Goal: Information Seeking & Learning: Learn about a topic

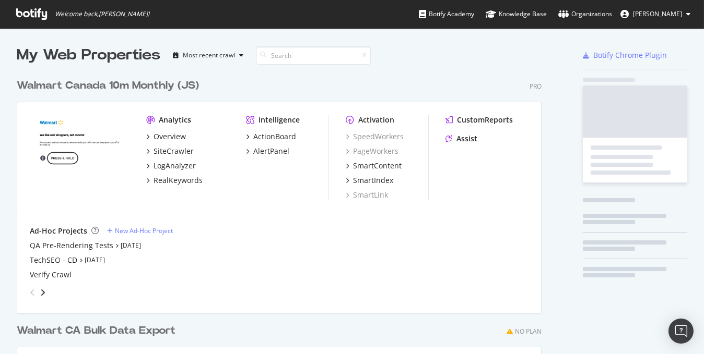
scroll to position [347, 687]
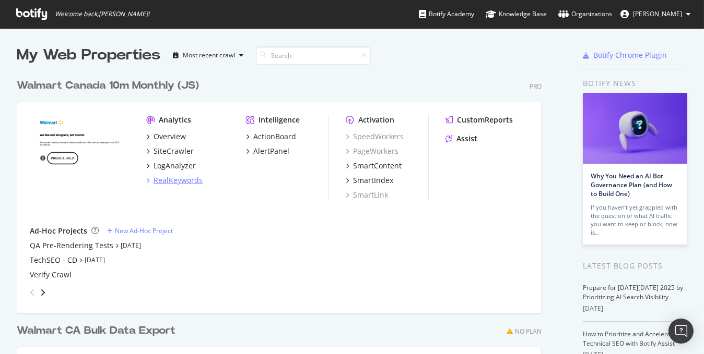
click at [174, 183] on div "RealKeywords" at bounding box center [177, 180] width 49 height 10
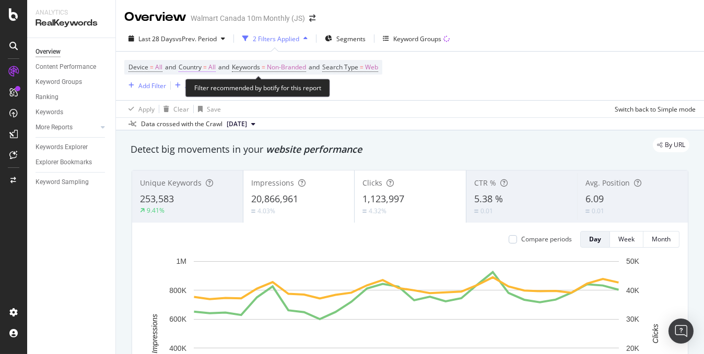
click at [212, 70] on span "All" at bounding box center [211, 67] width 7 height 15
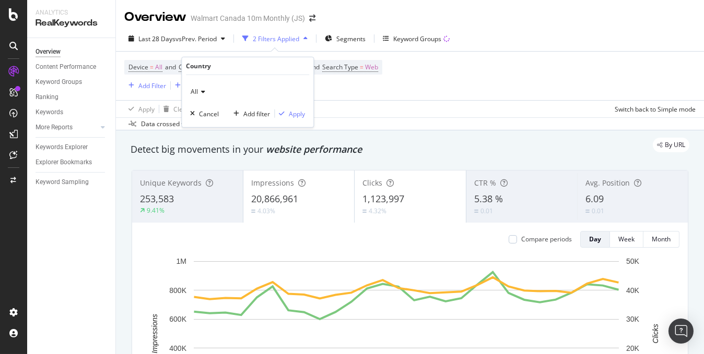
click at [203, 96] on div "All" at bounding box center [247, 92] width 115 height 17
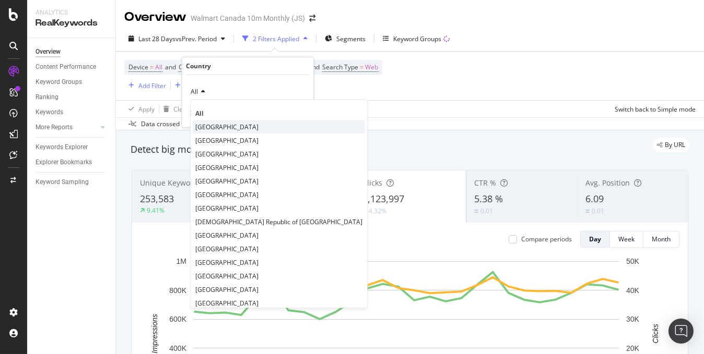
click at [204, 126] on span "[GEOGRAPHIC_DATA]" at bounding box center [226, 126] width 63 height 9
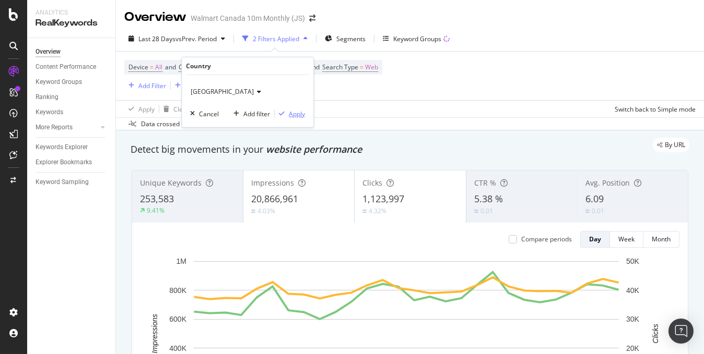
click at [299, 115] on div "Apply" at bounding box center [297, 113] width 16 height 9
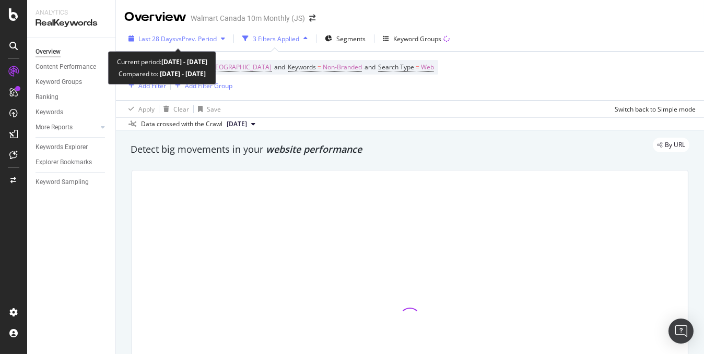
click at [219, 39] on div "button" at bounding box center [223, 38] width 13 height 6
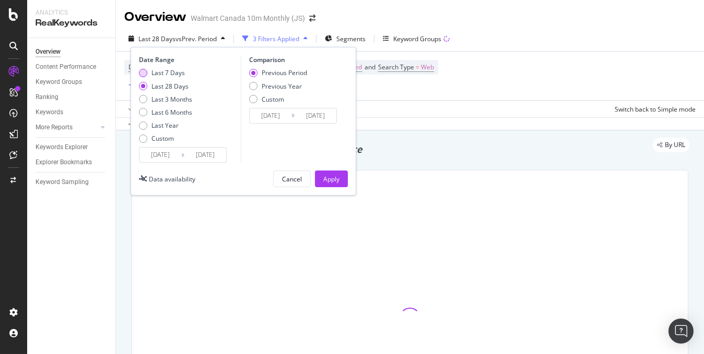
click at [153, 72] on div "Last 7 Days" at bounding box center [167, 72] width 33 height 9
type input "[DATE]"
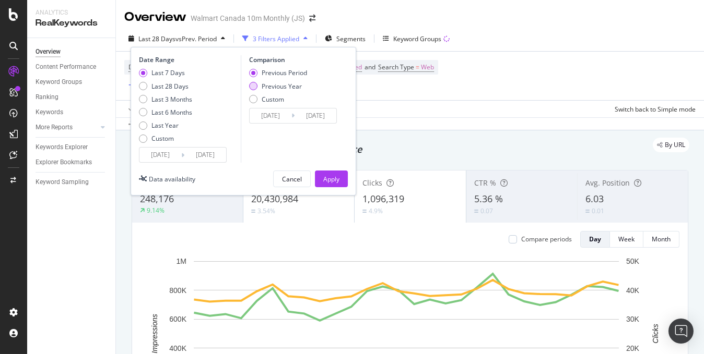
click at [258, 85] on div "Previous Year" at bounding box center [278, 86] width 58 height 9
type input "[DATE]"
click at [317, 172] on button "Apply" at bounding box center [331, 179] width 33 height 17
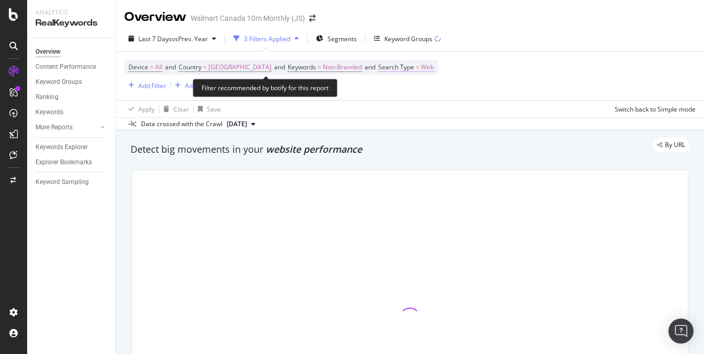
click at [421, 70] on span "Web" at bounding box center [427, 67] width 13 height 15
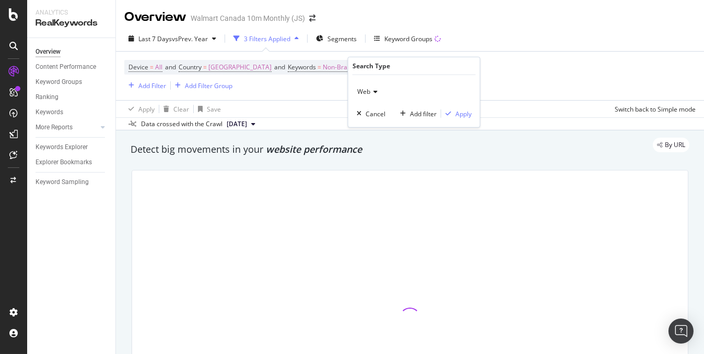
click at [374, 90] on icon at bounding box center [373, 92] width 7 height 6
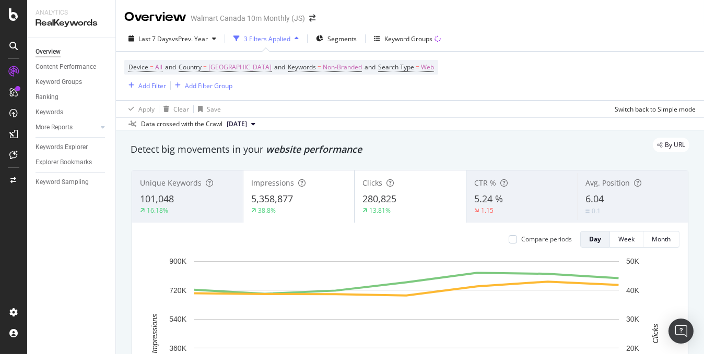
click at [507, 77] on div "Device = All and Country = [GEOGRAPHIC_DATA] and Keywords = Non-Branded and Sea…" at bounding box center [409, 76] width 571 height 49
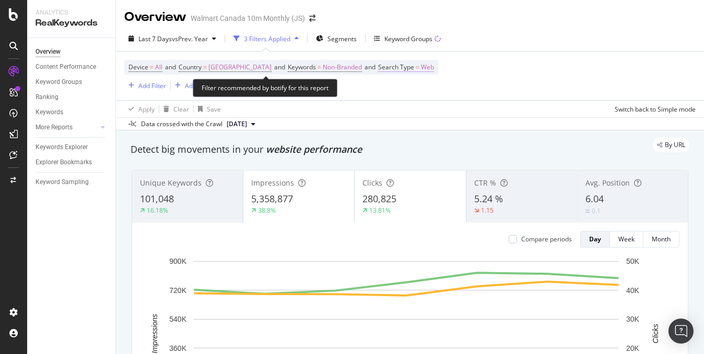
click at [421, 67] on span "Web" at bounding box center [427, 67] width 13 height 15
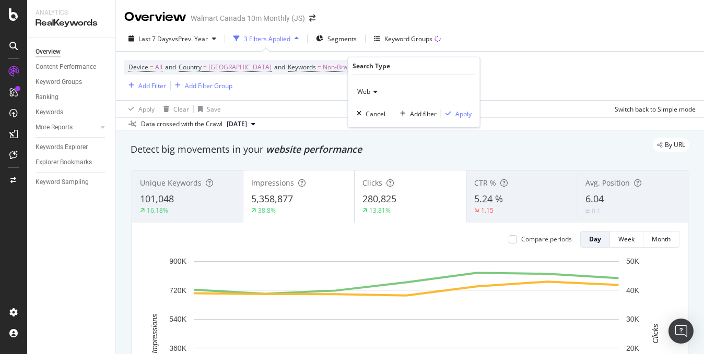
click at [374, 93] on icon at bounding box center [373, 92] width 7 height 6
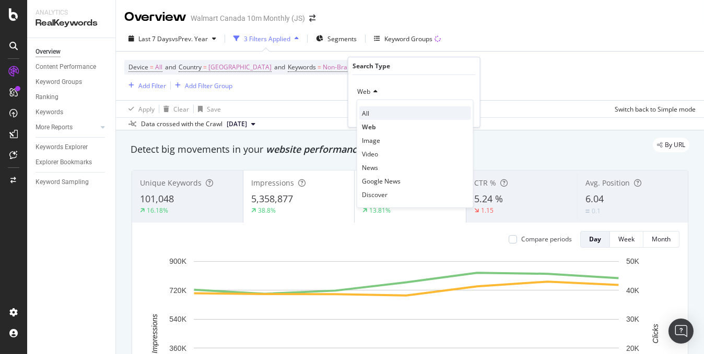
click at [367, 112] on span "All" at bounding box center [365, 113] width 7 height 9
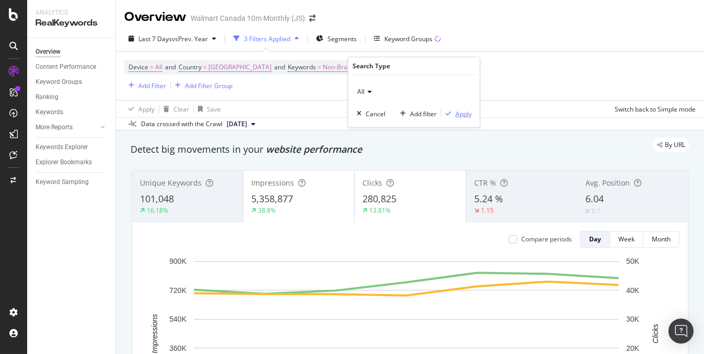
click at [467, 113] on div "Apply" at bounding box center [463, 113] width 16 height 9
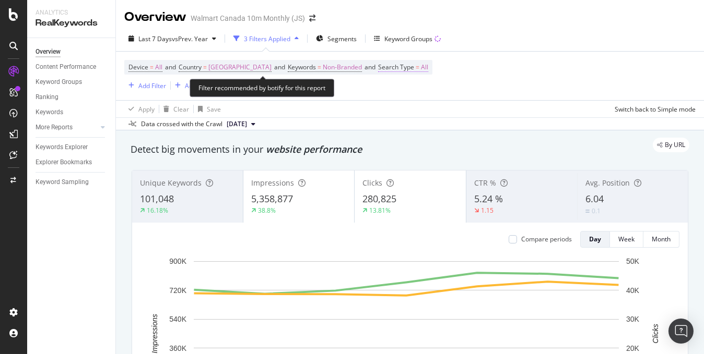
click at [421, 68] on span "All" at bounding box center [424, 67] width 7 height 15
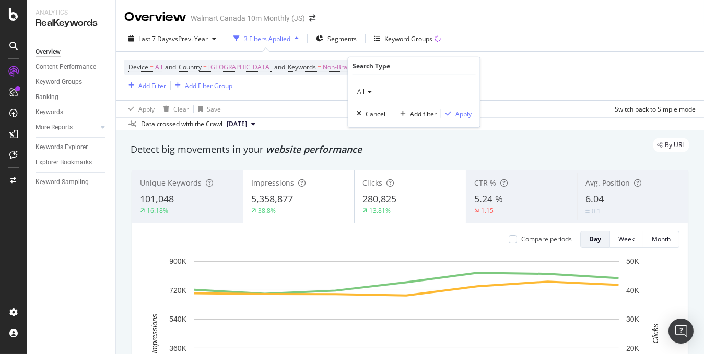
click at [362, 89] on span "All" at bounding box center [360, 91] width 7 height 9
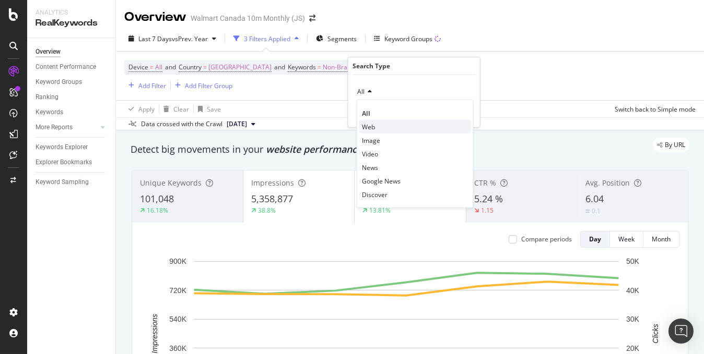
click at [369, 124] on span "Web" at bounding box center [368, 126] width 13 height 9
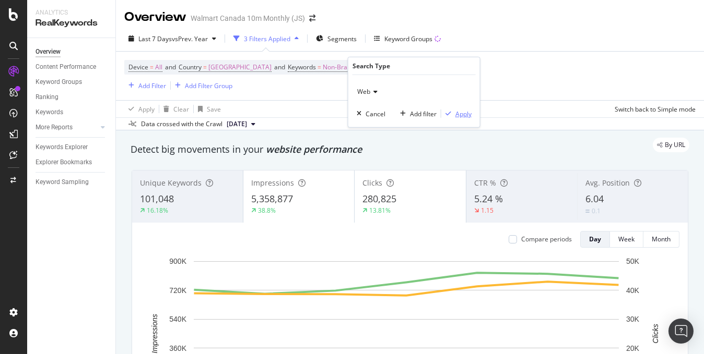
click at [465, 113] on div "Apply" at bounding box center [463, 113] width 16 height 9
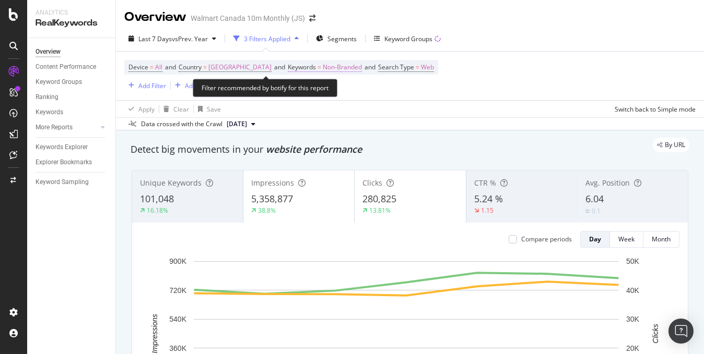
click at [323, 68] on span "Non-Branded" at bounding box center [342, 67] width 39 height 15
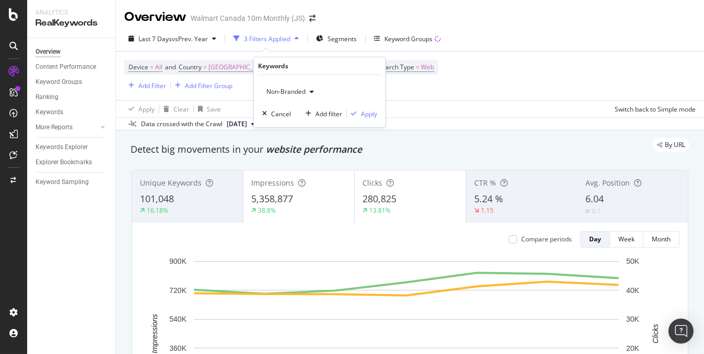
click at [300, 91] on span "Non-Branded" at bounding box center [283, 91] width 43 height 9
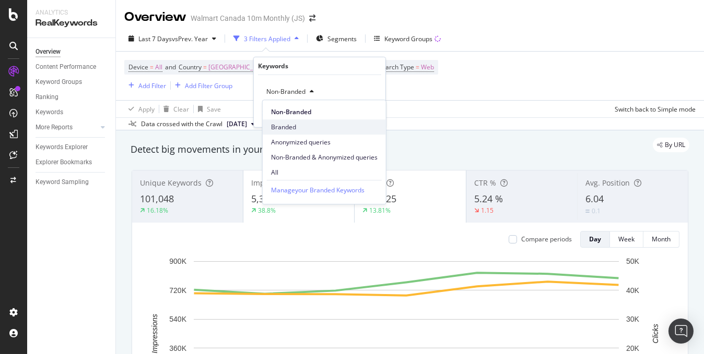
click at [280, 123] on span "Branded" at bounding box center [324, 127] width 106 height 9
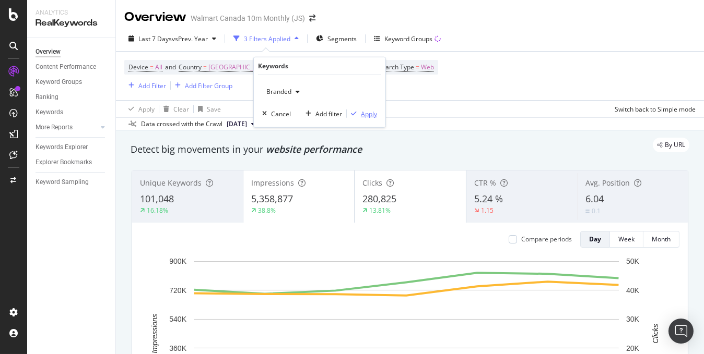
click at [372, 112] on div "Apply" at bounding box center [369, 113] width 16 height 9
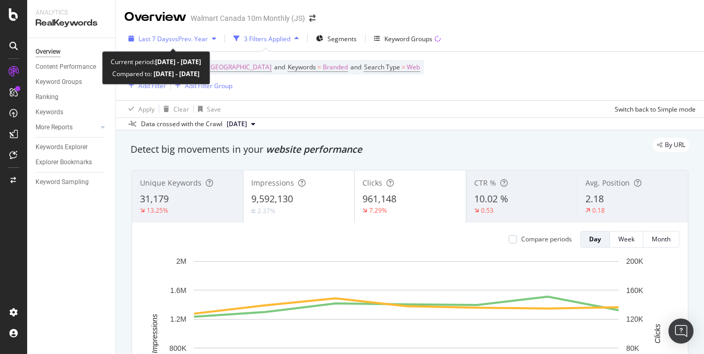
click at [214, 41] on icon "button" at bounding box center [214, 38] width 4 height 6
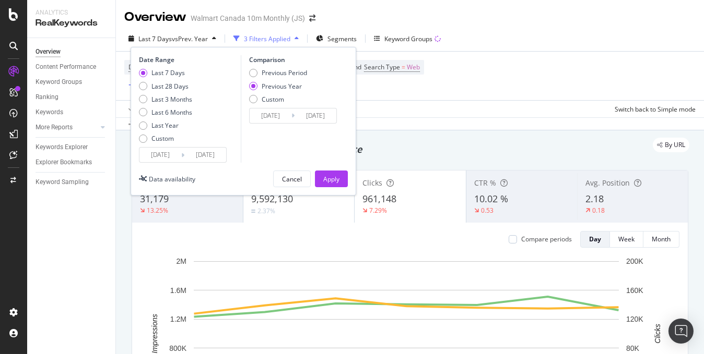
click at [166, 158] on input "[DATE]" at bounding box center [160, 155] width 42 height 15
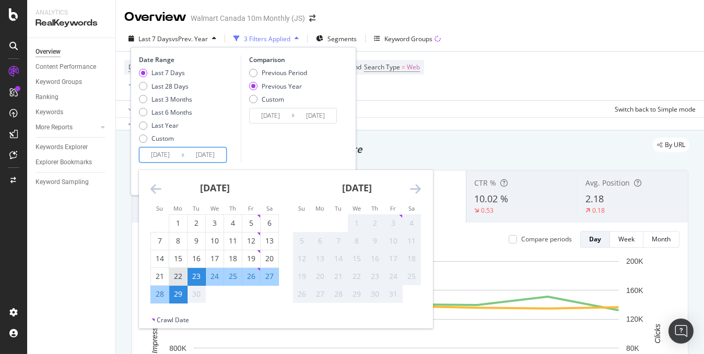
click at [177, 276] on div "22" at bounding box center [178, 276] width 18 height 10
type input "[DATE]"
click at [161, 293] on div "28" at bounding box center [160, 294] width 18 height 10
type input "[DATE]"
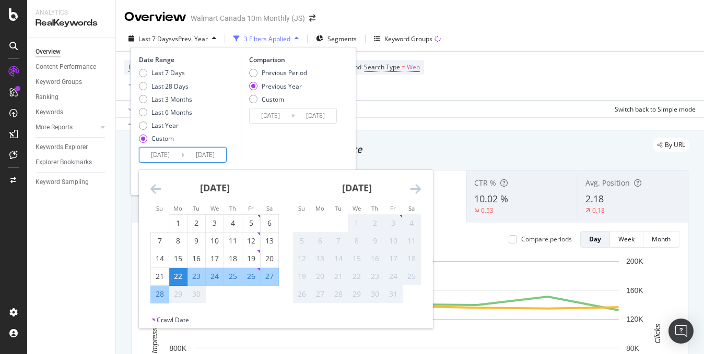
type input "[DATE]"
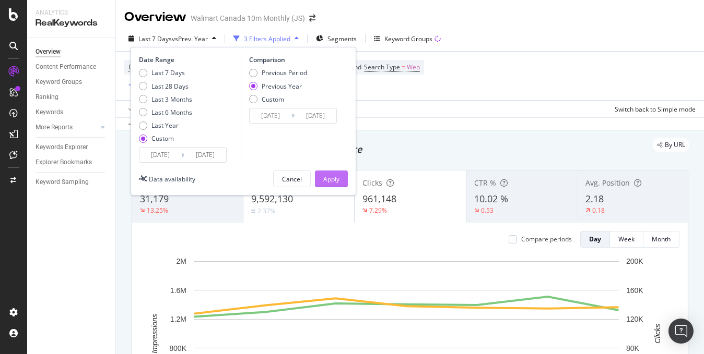
click at [323, 177] on div "Apply" at bounding box center [331, 179] width 16 height 9
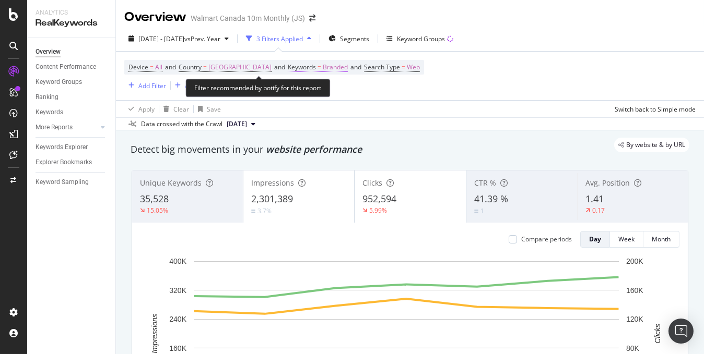
click at [323, 70] on span "Branded" at bounding box center [335, 67] width 25 height 15
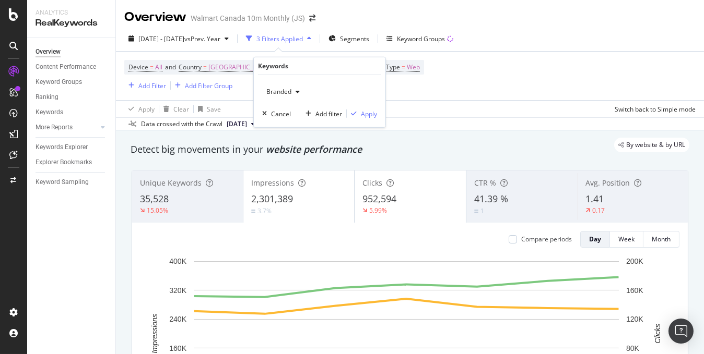
click at [294, 89] on div "button" at bounding box center [297, 92] width 13 height 6
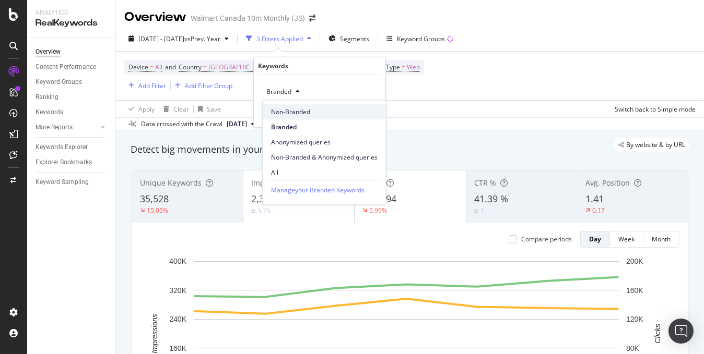
click at [289, 115] on span "Non-Branded" at bounding box center [324, 112] width 106 height 9
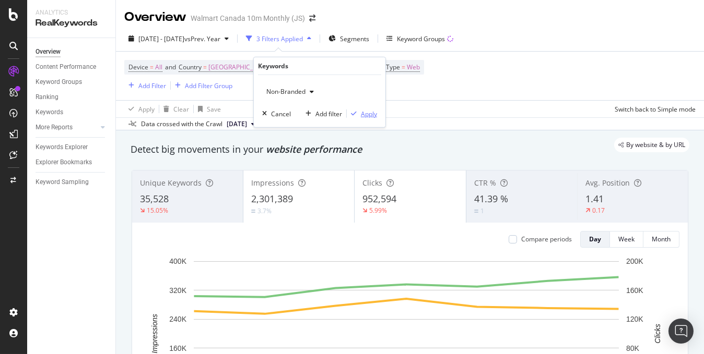
click at [367, 111] on div "Apply" at bounding box center [369, 113] width 16 height 9
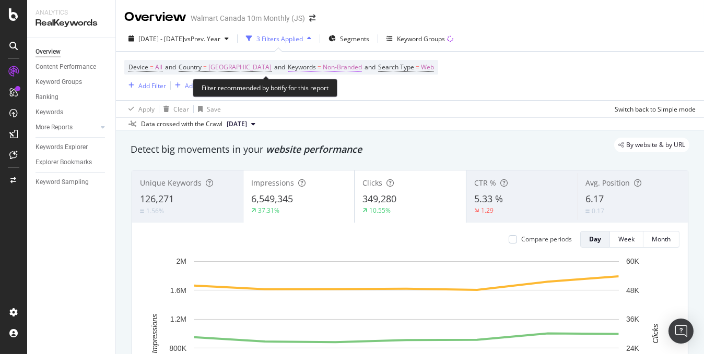
click at [323, 68] on span "Non-Branded" at bounding box center [342, 67] width 39 height 15
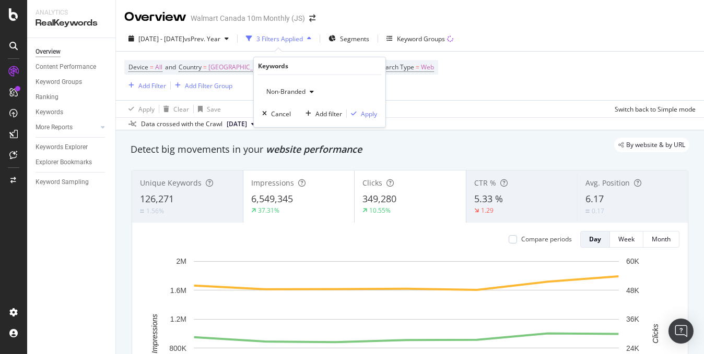
click at [307, 92] on div "button" at bounding box center [311, 92] width 13 height 6
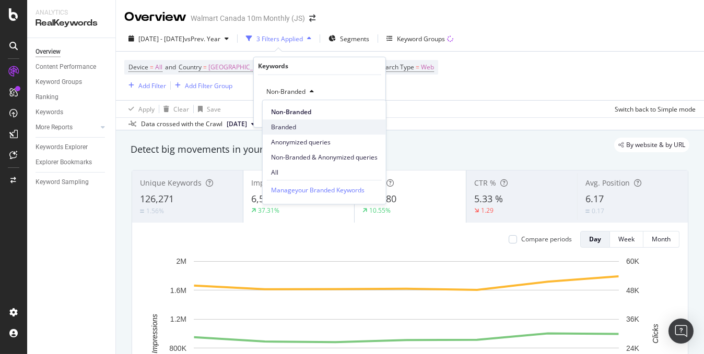
click at [282, 124] on span "Branded" at bounding box center [324, 127] width 106 height 9
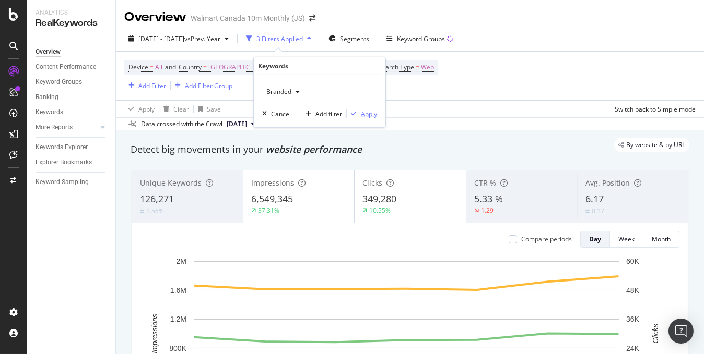
click at [369, 114] on div "Apply" at bounding box center [369, 113] width 16 height 9
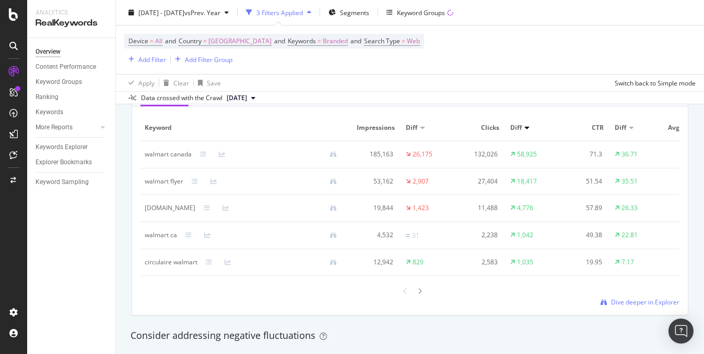
scroll to position [1305, 0]
